Goal: Download file/media

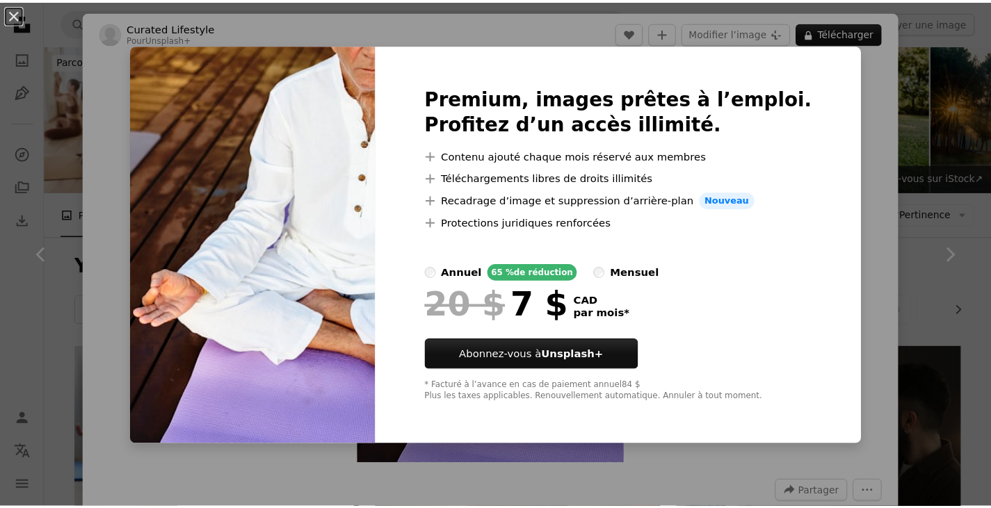
scroll to position [150, 0]
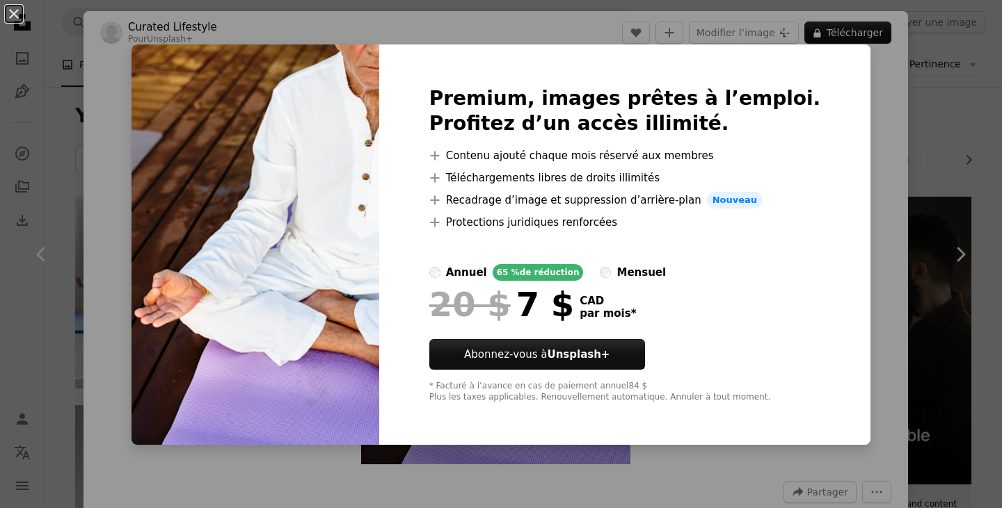
click at [863, 120] on div "An X shape Premium, images prêtes à l’emploi. Profitez d’un accès illimité. A p…" at bounding box center [501, 254] width 1002 height 508
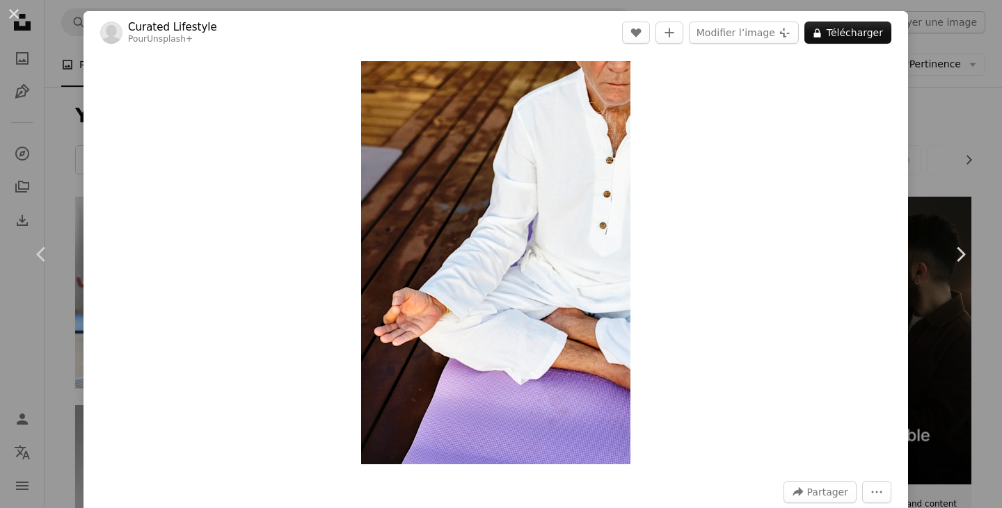
click at [44, 102] on div "An X shape Chevron left Chevron right Curated Lifestyle Pour Unsplash+ A heart …" at bounding box center [501, 254] width 1002 height 508
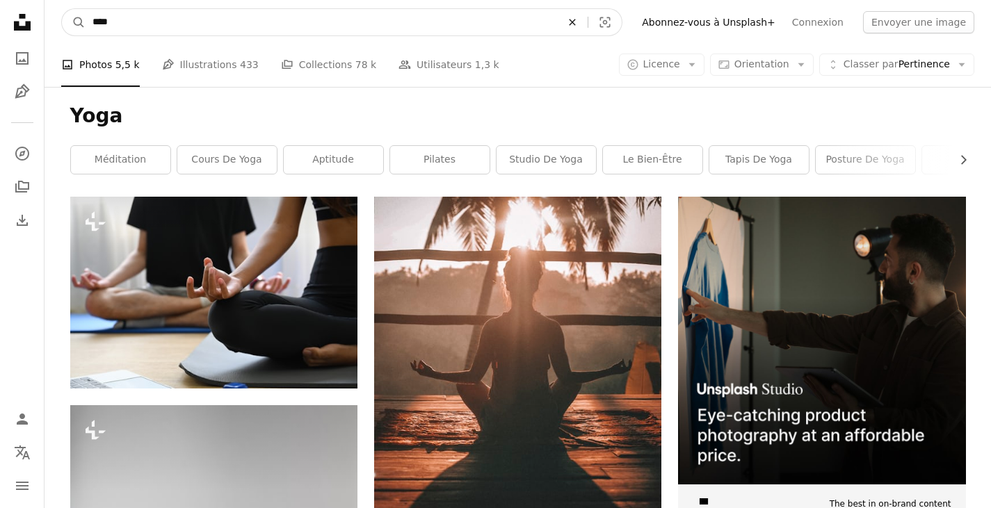
click at [588, 19] on icon "An X shape" at bounding box center [572, 22] width 31 height 11
type input "**********"
click button "A magnifying glass" at bounding box center [74, 22] width 24 height 26
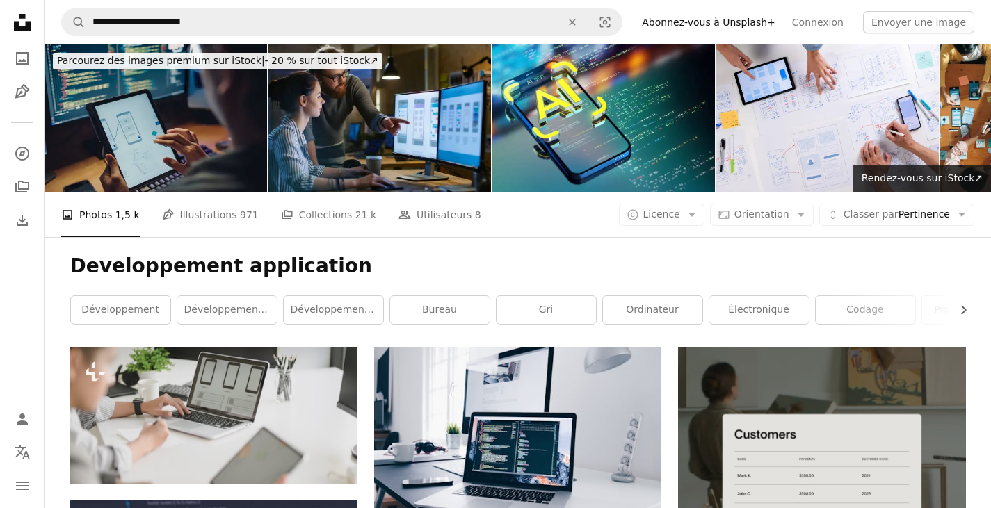
click at [156, 101] on img at bounding box center [156, 119] width 223 height 148
click at [227, 112] on img at bounding box center [156, 119] width 223 height 148
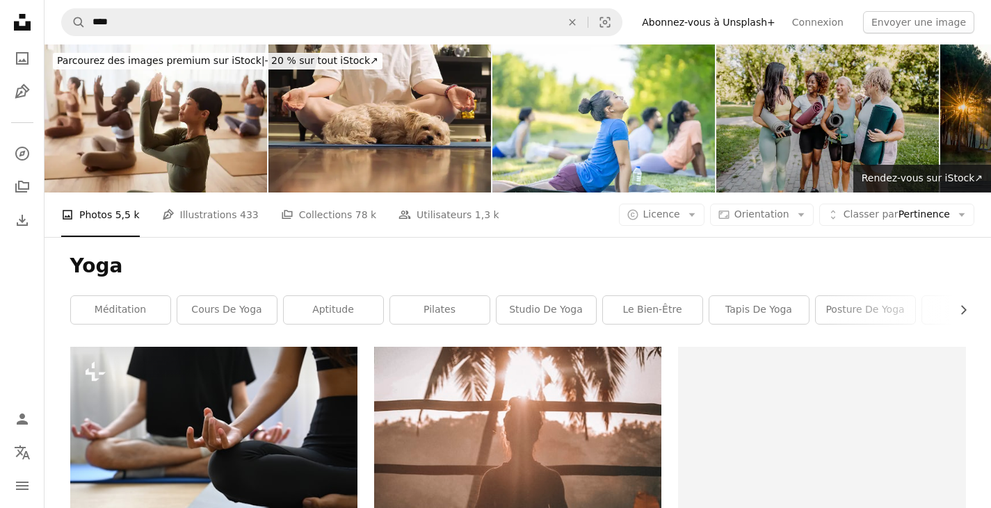
scroll to position [150, 0]
